Goal: Task Accomplishment & Management: Use online tool/utility

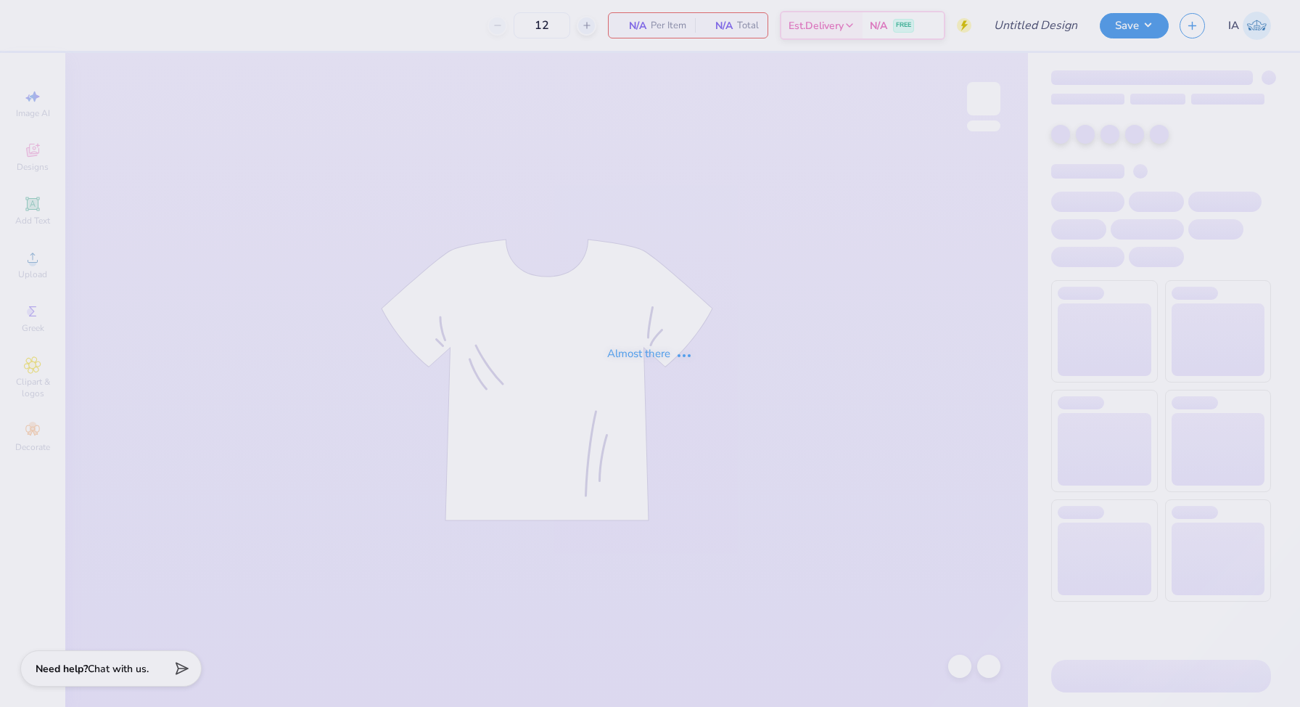
type input "txou t shirt!"
type input "24"
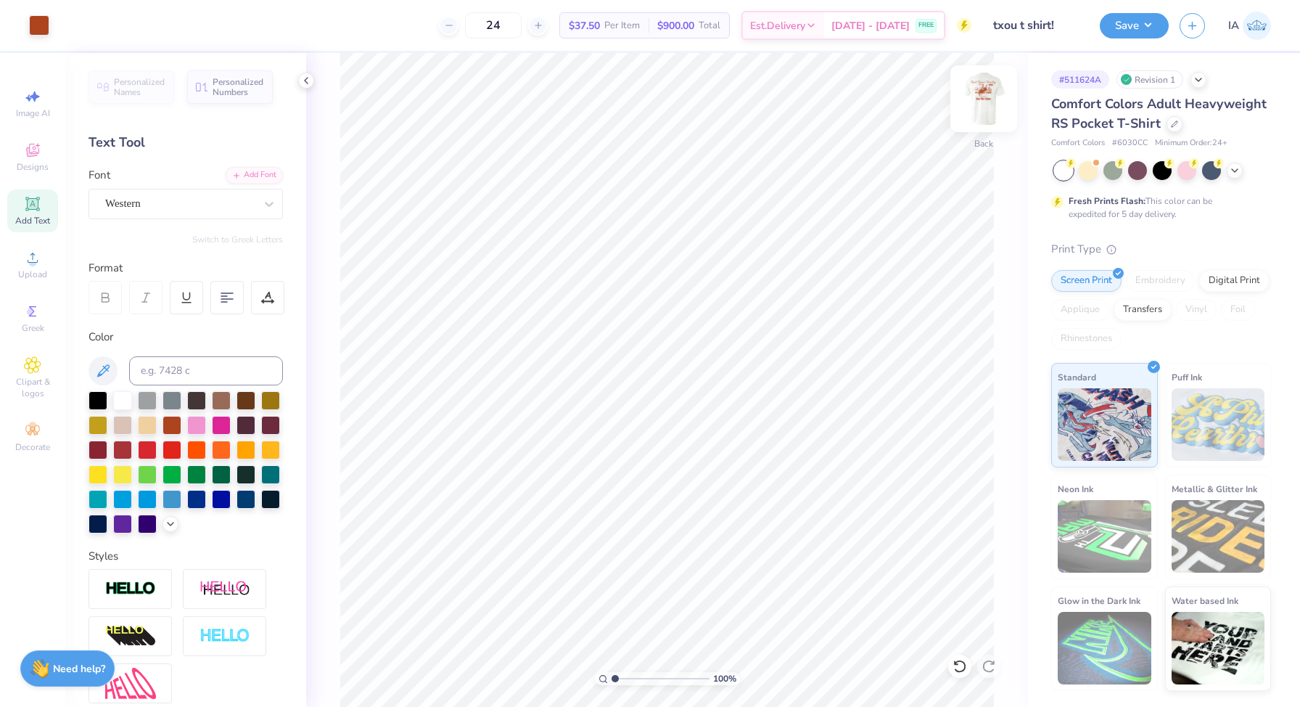
click at [995, 101] on img at bounding box center [984, 99] width 58 height 58
click at [1125, 20] on button "Save" at bounding box center [1134, 23] width 69 height 25
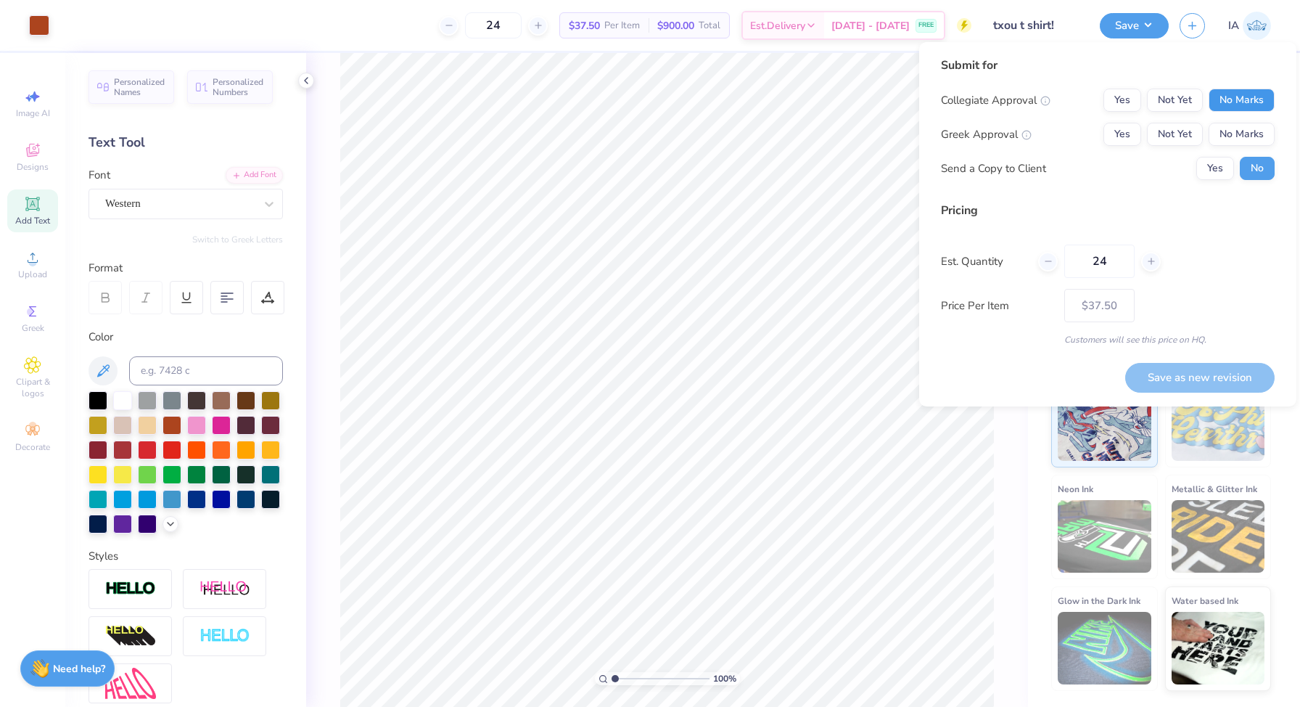
click at [1240, 105] on button "No Marks" at bounding box center [1242, 100] width 66 height 23
click at [1116, 135] on button "Yes" at bounding box center [1122, 134] width 38 height 23
click at [1163, 374] on button "Save as new revision" at bounding box center [1199, 378] width 149 height 30
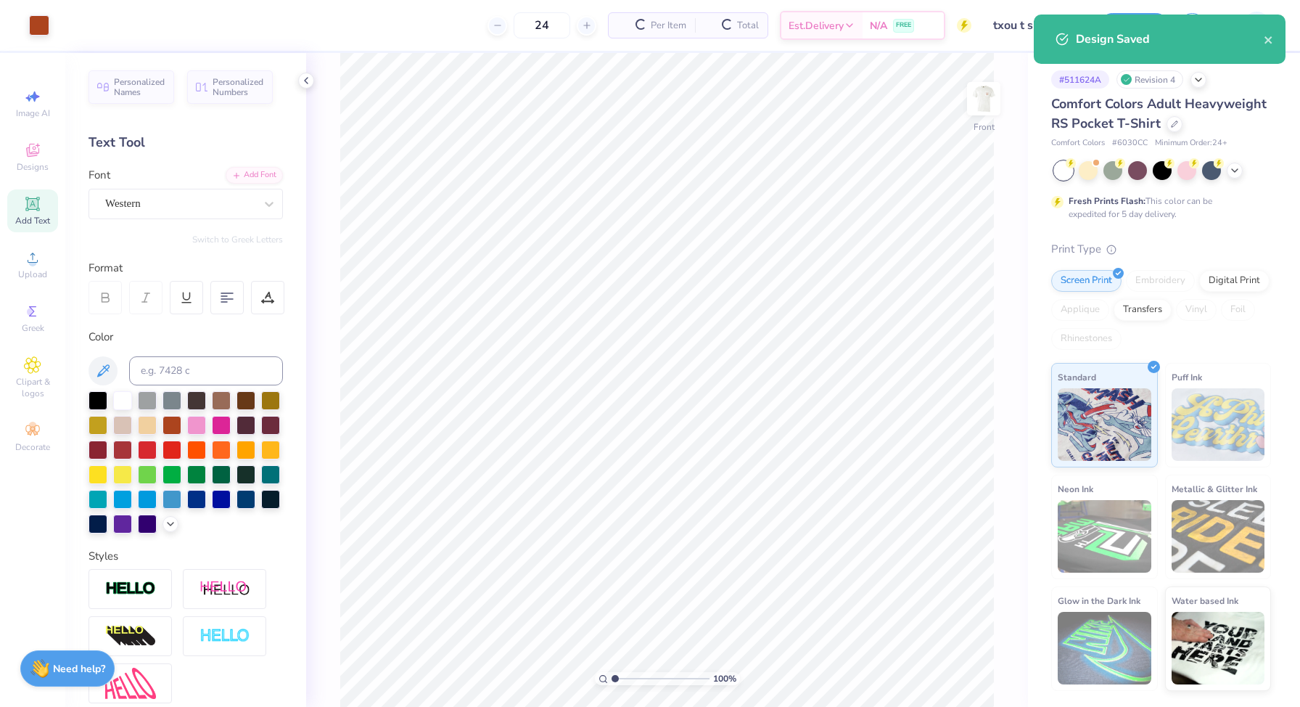
type input "$29.64"
